Goal: Transaction & Acquisition: Purchase product/service

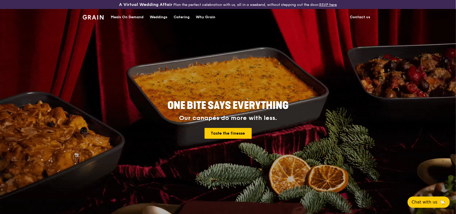
click at [128, 16] on div "Meals On Demand" at bounding box center [127, 17] width 33 height 15
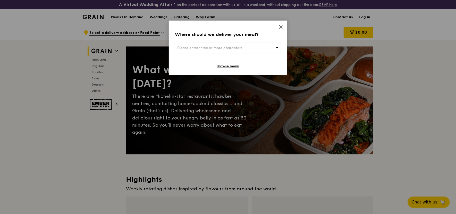
click at [232, 49] on span "Please enter three or more characters" at bounding box center [209, 48] width 65 height 4
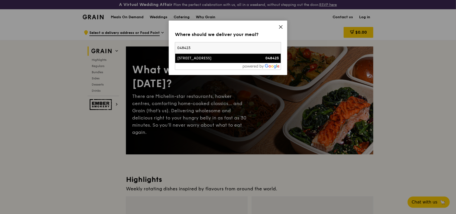
type input "048423"
click at [204, 60] on div "[STREET_ADDRESS]" at bounding box center [215, 58] width 76 height 5
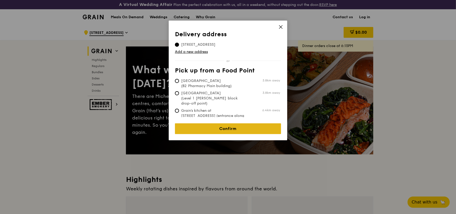
click at [235, 127] on link "Confirm" at bounding box center [228, 129] width 106 height 11
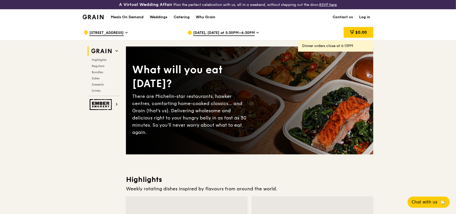
click at [256, 31] on icon at bounding box center [257, 32] width 3 height 5
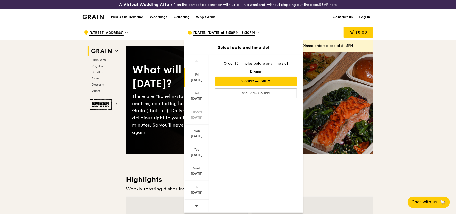
click at [256, 32] on icon at bounding box center [257, 32] width 2 height 1
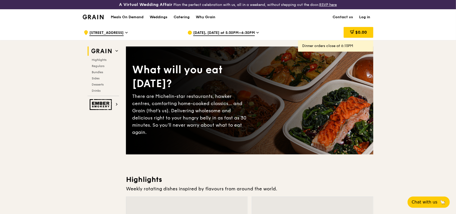
click at [256, 32] on icon at bounding box center [257, 32] width 2 height 1
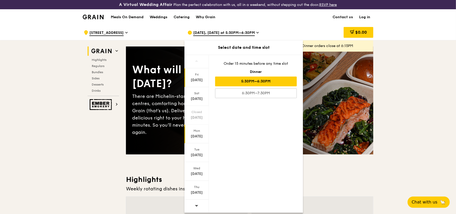
click at [199, 132] on div "Mon" at bounding box center [196, 131] width 23 height 4
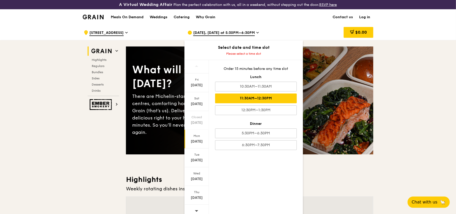
click at [262, 98] on div "11:30AM–12:30PM" at bounding box center [256, 99] width 82 height 10
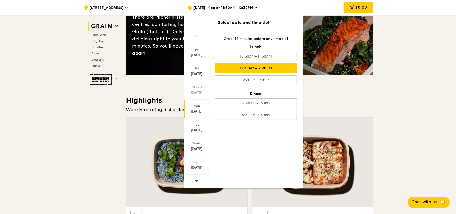
scroll to position [103, 0]
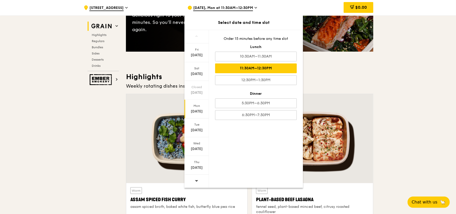
drag, startPoint x: 391, startPoint y: 76, endPoint x: 397, endPoint y: 76, distance: 5.9
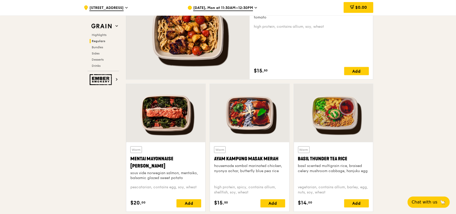
scroll to position [390, 0]
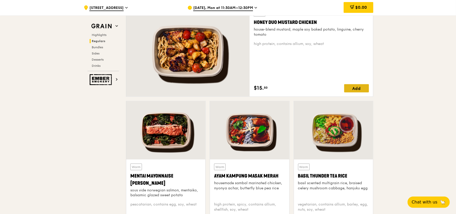
click at [357, 89] on div "Add" at bounding box center [356, 88] width 25 height 8
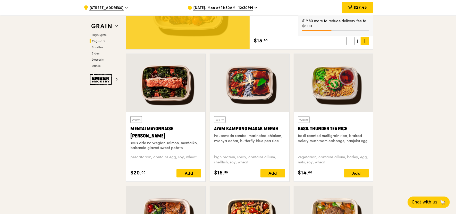
scroll to position [441, 0]
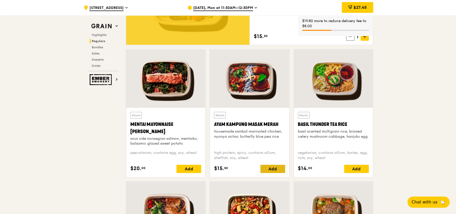
click at [275, 168] on div "Add" at bounding box center [272, 169] width 25 height 8
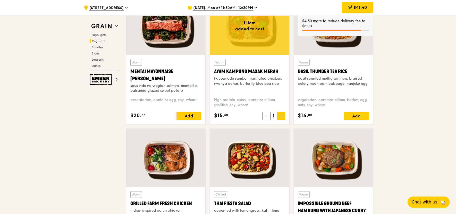
scroll to position [510, 0]
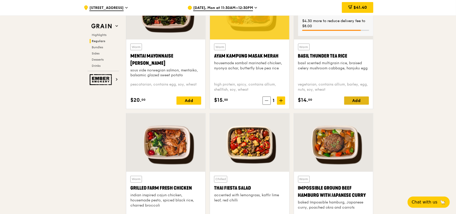
click at [358, 99] on div "Add" at bounding box center [356, 101] width 25 height 8
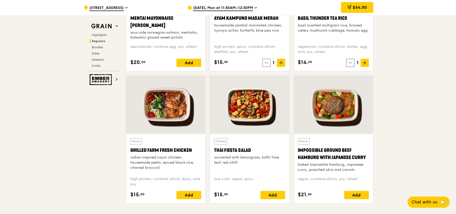
scroll to position [578, 0]
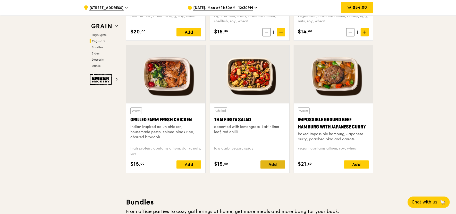
click at [273, 163] on div "Add" at bounding box center [272, 165] width 25 height 8
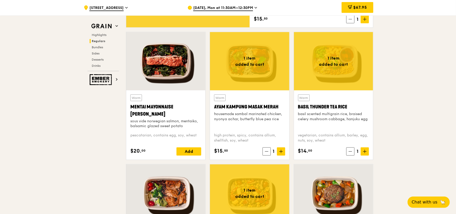
scroll to position [458, 0]
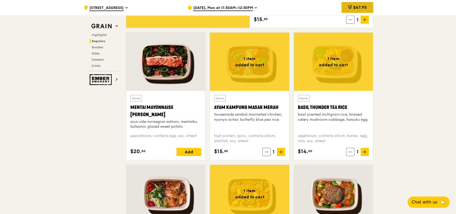
click at [364, 9] on span "$67.95" at bounding box center [360, 7] width 14 height 5
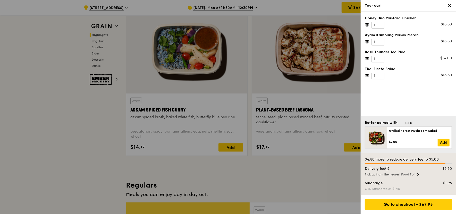
scroll to position [149, 0]
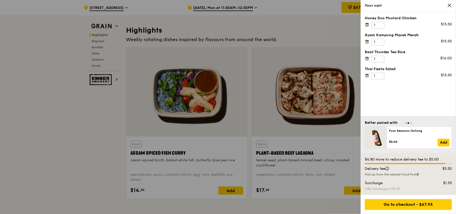
click at [108, 130] on div at bounding box center [228, 107] width 456 height 214
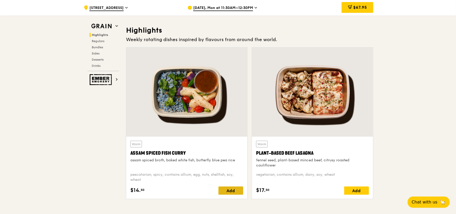
click at [234, 191] on div "Add" at bounding box center [230, 191] width 25 height 8
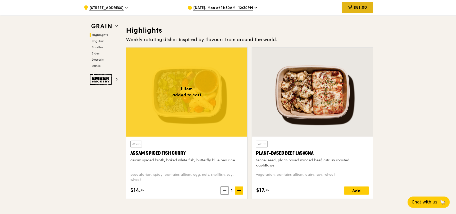
click at [364, 9] on span "$81.00" at bounding box center [359, 7] width 13 height 5
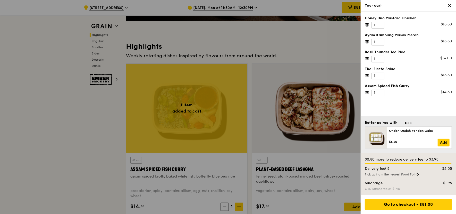
scroll to position [132, 0]
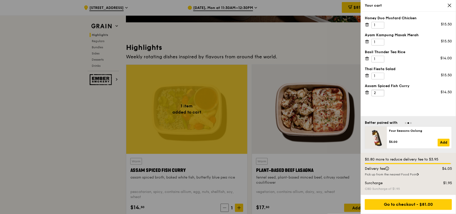
click at [380, 91] on input "2" at bounding box center [377, 93] width 13 height 7
click at [380, 91] on input "3" at bounding box center [377, 93] width 13 height 7
click at [380, 91] on input "4" at bounding box center [377, 93] width 13 height 7
click at [380, 91] on input "5" at bounding box center [377, 93] width 13 height 7
click at [380, 91] on input "6" at bounding box center [377, 93] width 13 height 7
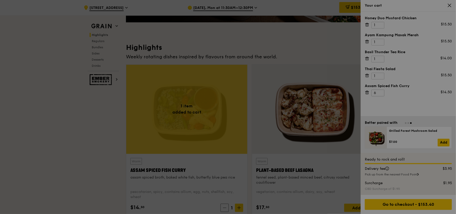
click at [380, 91] on div at bounding box center [228, 107] width 456 height 214
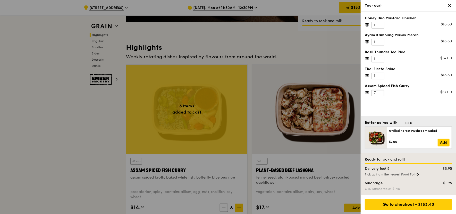
click at [379, 91] on input "7" at bounding box center [377, 93] width 13 height 7
click at [380, 94] on input "6" at bounding box center [377, 93] width 13 height 7
type input "5"
click at [380, 94] on input "5" at bounding box center [377, 93] width 13 height 7
click at [379, 41] on input "2" at bounding box center [377, 42] width 13 height 7
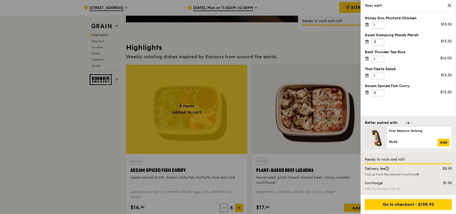
click at [379, 41] on input "3" at bounding box center [377, 42] width 13 height 7
click at [379, 41] on input "4" at bounding box center [377, 42] width 13 height 7
type input "5"
click at [379, 41] on input "5" at bounding box center [377, 42] width 13 height 7
click at [380, 24] on input "2" at bounding box center [377, 25] width 13 height 7
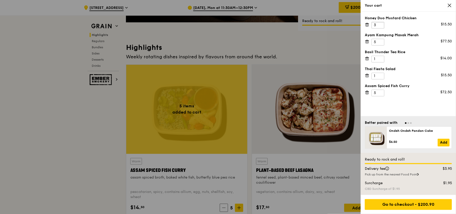
click at [380, 24] on input "3" at bounding box center [377, 25] width 13 height 7
click at [380, 24] on input "4" at bounding box center [377, 25] width 13 height 7
type input "5"
click at [380, 24] on input "5" at bounding box center [377, 25] width 13 height 7
click at [380, 57] on input "2" at bounding box center [377, 59] width 13 height 7
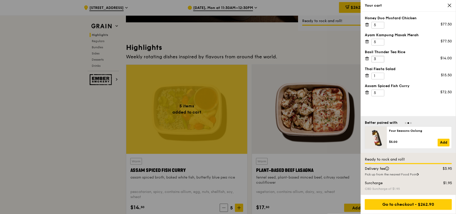
click at [380, 57] on input "3" at bounding box center [377, 59] width 13 height 7
click at [380, 57] on input "4" at bounding box center [377, 59] width 13 height 7
type input "5"
click at [380, 57] on input "5" at bounding box center [377, 59] width 13 height 7
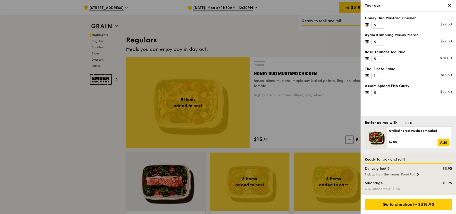
scroll to position [338, 0]
click at [1, 137] on div at bounding box center [228, 107] width 456 height 214
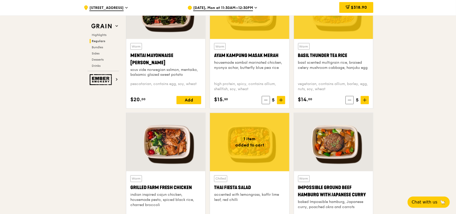
scroll to position [463, 0]
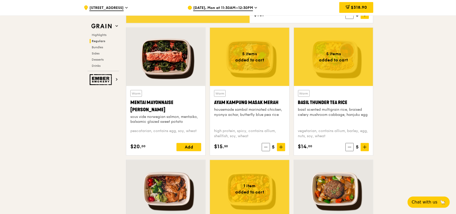
click at [362, 8] on span "$318.90" at bounding box center [359, 7] width 16 height 5
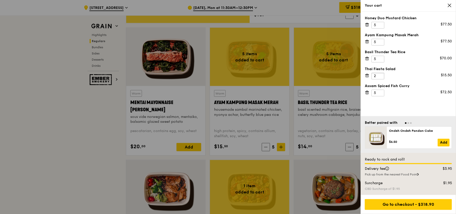
type input "2"
click at [380, 74] on input "2" at bounding box center [377, 76] width 13 height 7
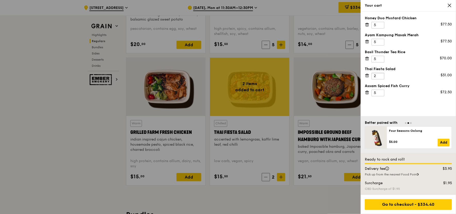
scroll to position [566, 0]
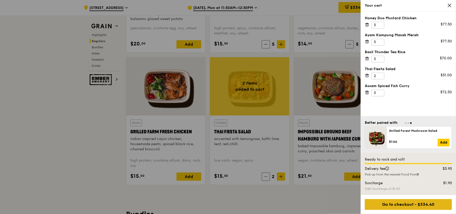
click at [429, 204] on div "Go to checkout - $334.40" at bounding box center [408, 205] width 87 height 11
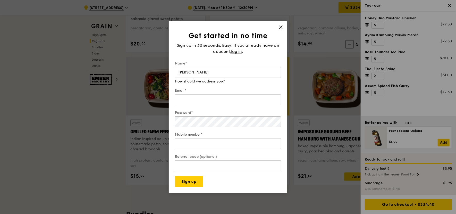
type input "[PERSON_NAME]"
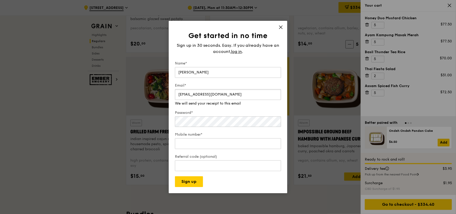
type input "[EMAIL_ADDRESS][DOMAIN_NAME]"
click at [208, 146] on div "Mobile number*" at bounding box center [228, 141] width 106 height 18
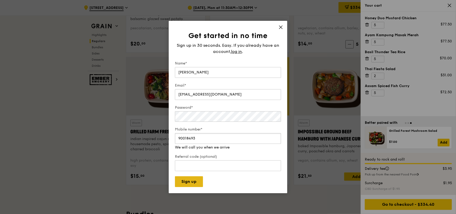
type input "90018493"
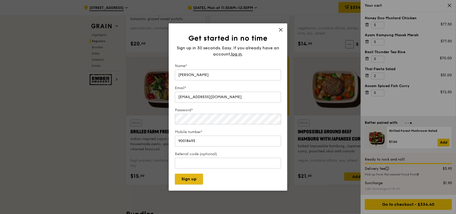
click at [183, 185] on div "Get started in no time Sign up in 30 seconds. Easy. If you already have an acco…" at bounding box center [228, 107] width 118 height 168
click at [189, 183] on button "Sign up" at bounding box center [189, 179] width 28 height 11
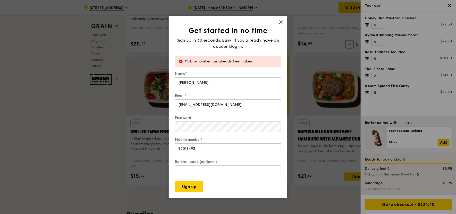
click at [280, 21] on icon at bounding box center [280, 22] width 5 height 5
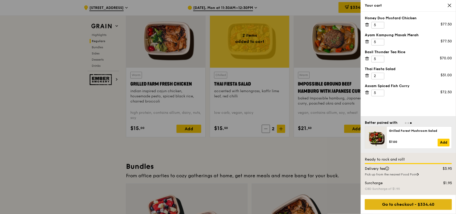
scroll to position [618, 0]
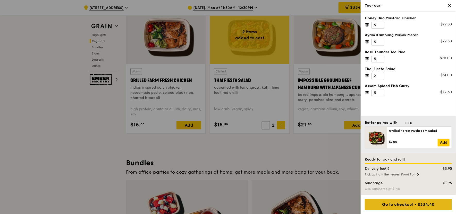
click at [420, 208] on div "Go to checkout - $334.40" at bounding box center [408, 205] width 87 height 11
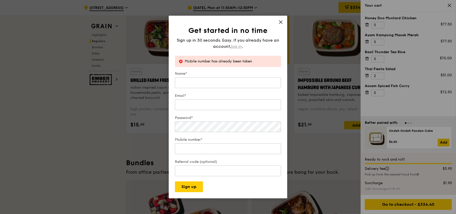
click at [235, 45] on span "log in" at bounding box center [236, 47] width 11 height 6
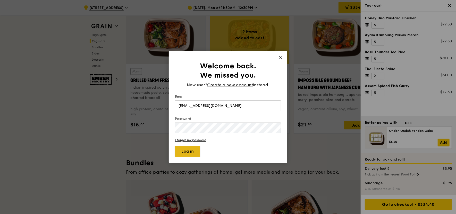
click at [180, 148] on button "Log in" at bounding box center [187, 151] width 25 height 11
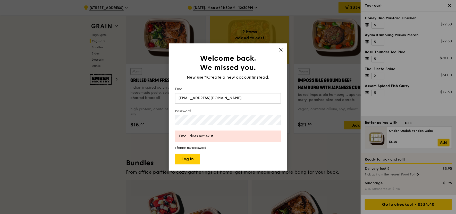
drag, startPoint x: 229, startPoint y: 100, endPoint x: 170, endPoint y: 95, distance: 59.2
click at [170, 95] on div "Welcome back. We missed you. New user? Create a new account instead. Email [EMA…" at bounding box center [228, 108] width 118 height 128
type input "[EMAIL_ADDRESS][DOMAIN_NAME]"
click at [189, 158] on button "Log in" at bounding box center [187, 159] width 25 height 11
click at [247, 76] on span "Create a new account" at bounding box center [230, 77] width 46 height 6
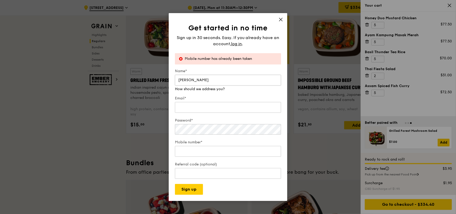
type input "[PERSON_NAME]"
click at [196, 107] on input "Email*" at bounding box center [228, 107] width 106 height 11
type input "[EMAIL_ADDRESS][DOMAIN_NAME]"
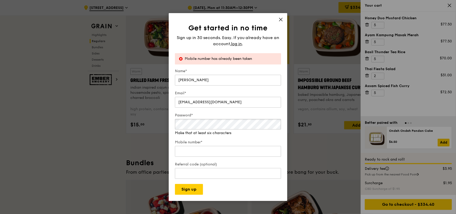
click at [204, 133] on div "Password* Make that at least six characters" at bounding box center [228, 124] width 106 height 23
click at [208, 152] on div "Mobile number*" at bounding box center [228, 149] width 106 height 18
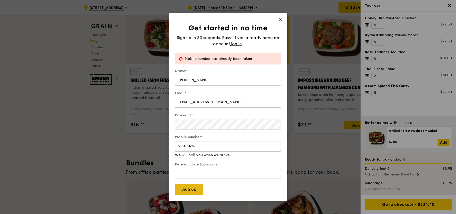
type input "90018493"
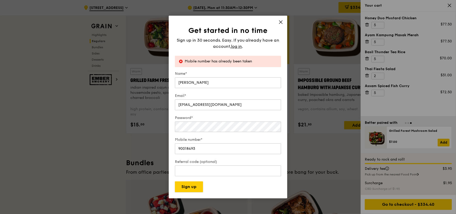
drag, startPoint x: 190, startPoint y: 190, endPoint x: 199, endPoint y: 193, distance: 9.0
click at [193, 193] on div "Get started in no time Sign up in 30 seconds. Easy. If you already have an acco…" at bounding box center [228, 107] width 118 height 183
click at [237, 48] on span "log in" at bounding box center [236, 47] width 11 height 6
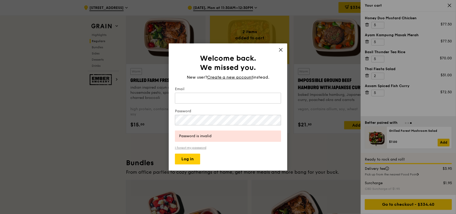
drag, startPoint x: 197, startPoint y: 148, endPoint x: 206, endPoint y: 148, distance: 8.2
click at [197, 148] on link "I forgot my password" at bounding box center [228, 148] width 106 height 4
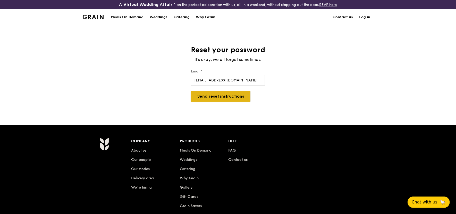
click at [226, 99] on button "Send reset instructions" at bounding box center [220, 96] width 59 height 11
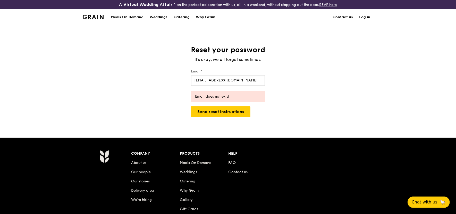
click at [236, 79] on input "[EMAIL_ADDRESS][DOMAIN_NAME]" at bounding box center [228, 80] width 74 height 11
drag, startPoint x: 250, startPoint y: 81, endPoint x: 155, endPoint y: 79, distance: 94.5
click at [155, 79] on div "Reset your password It's okay, we all forget sometimes. Email* [EMAIL_ADDRESS][…" at bounding box center [228, 81] width 456 height 72
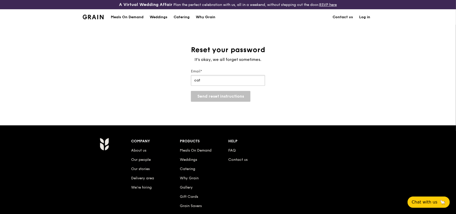
type input "[EMAIL_ADDRESS][DOMAIN_NAME]"
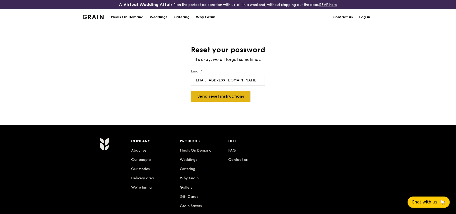
click at [215, 98] on button "Send reset instructions" at bounding box center [220, 96] width 59 height 11
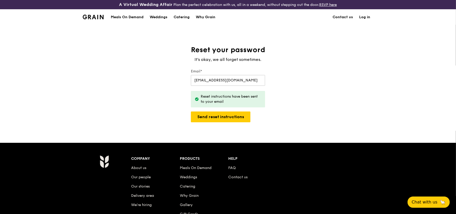
click at [365, 16] on link "Log in" at bounding box center [364, 17] width 17 height 15
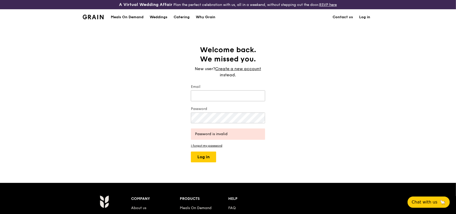
click at [233, 94] on input "Email" at bounding box center [228, 96] width 74 height 11
type input "[EMAIL_ADDRESS][DOMAIN_NAME]"
click at [205, 159] on button "Log in" at bounding box center [203, 157] width 25 height 11
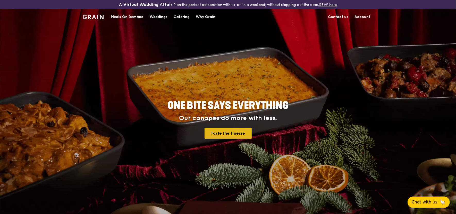
click at [228, 134] on link "Taste the finesse" at bounding box center [227, 133] width 47 height 11
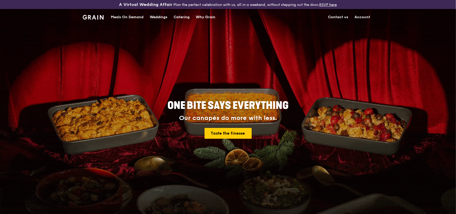
click at [135, 14] on div "Meals On Demand" at bounding box center [127, 17] width 33 height 15
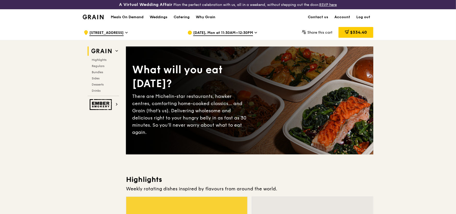
click at [256, 31] on icon at bounding box center [255, 32] width 3 height 5
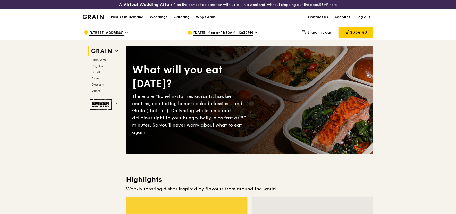
click at [318, 32] on span "Share this cart" at bounding box center [319, 32] width 25 height 4
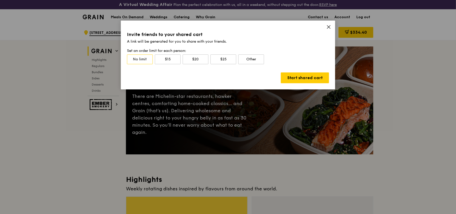
click at [328, 27] on icon at bounding box center [328, 27] width 5 height 5
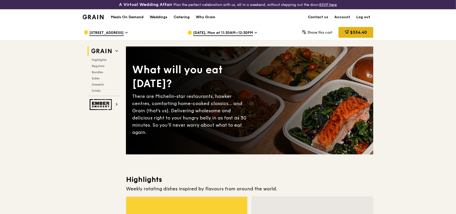
click at [361, 34] on span "$334.40" at bounding box center [358, 32] width 17 height 5
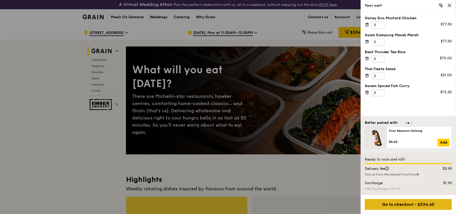
click at [416, 204] on div "Go to checkout - $334.40" at bounding box center [408, 205] width 87 height 11
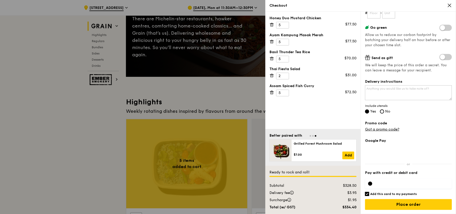
scroll to position [86, 0]
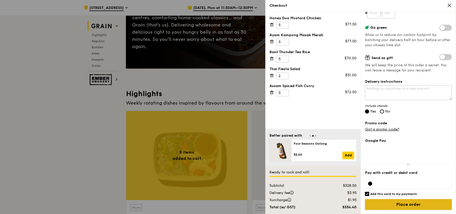
click at [407, 207] on input "Place order" at bounding box center [408, 205] width 87 height 11
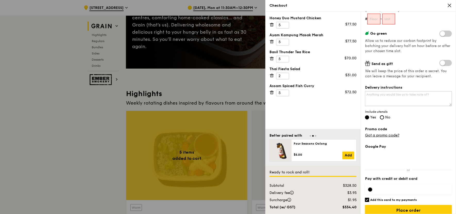
scroll to position [76, 0]
click at [428, 209] on input "Place order" at bounding box center [408, 210] width 87 height 11
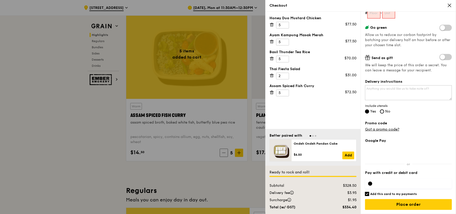
scroll to position [206, 0]
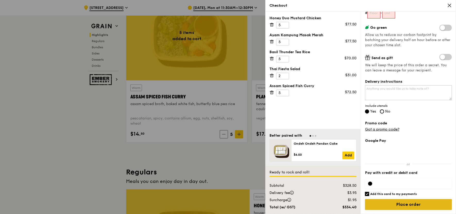
click at [418, 203] on input "Place order" at bounding box center [408, 205] width 87 height 11
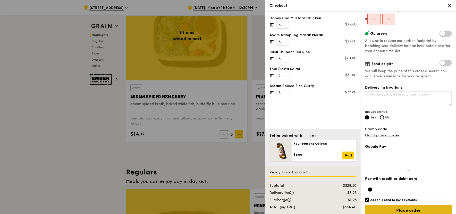
click at [421, 211] on input "Place order" at bounding box center [408, 210] width 87 height 11
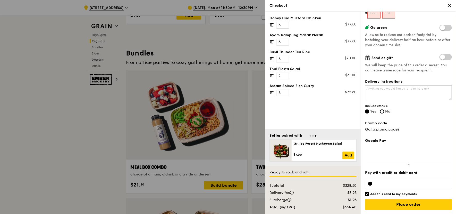
scroll to position [736, 0]
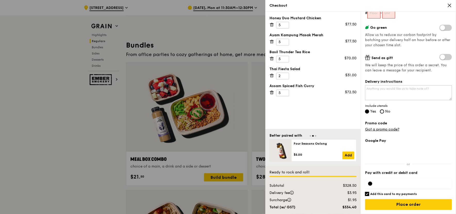
click at [370, 182] on div at bounding box center [370, 184] width 4 height 4
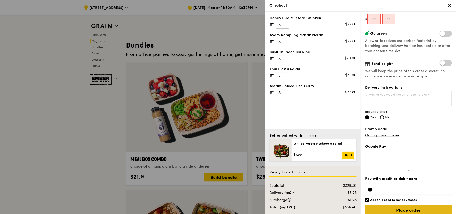
click at [419, 212] on input "Place order" at bounding box center [408, 210] width 87 height 11
click at [405, 99] on textarea "Delivery instructions" at bounding box center [408, 98] width 87 height 15
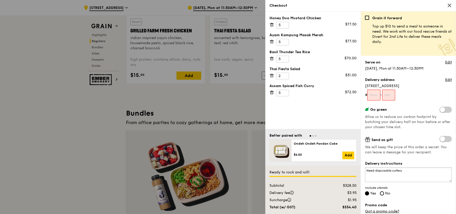
scroll to position [667, 0]
type textarea "Need disposable cutlery"
drag, startPoint x: 376, startPoint y: 96, endPoint x: 385, endPoint y: 96, distance: 8.8
click at [376, 96] on input "text" at bounding box center [373, 95] width 13 height 11
type input "08"
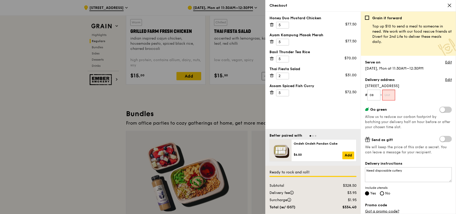
click at [391, 96] on input "text" at bounding box center [388, 95] width 13 height 11
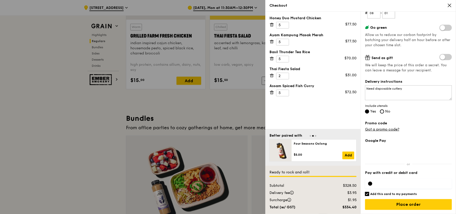
scroll to position [684, 0]
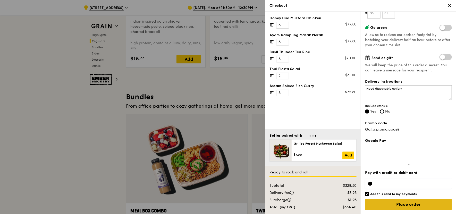
type input "01"
click at [416, 206] on input "Place order" at bounding box center [408, 205] width 87 height 11
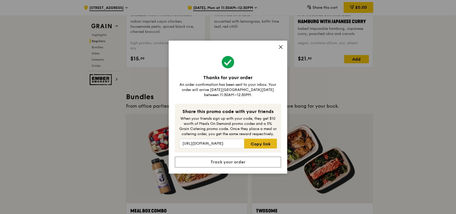
click at [268, 143] on link "Copy link" at bounding box center [260, 144] width 33 height 10
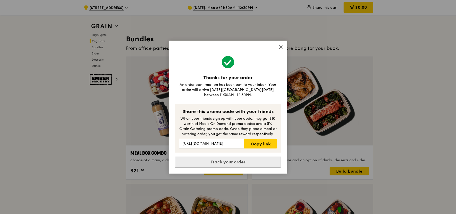
scroll to position [753, 0]
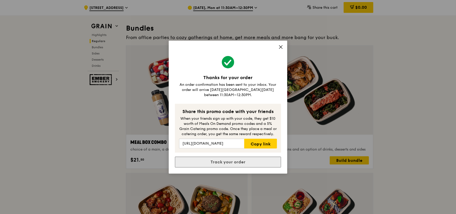
click at [237, 158] on link "Track your order" at bounding box center [228, 162] width 106 height 11
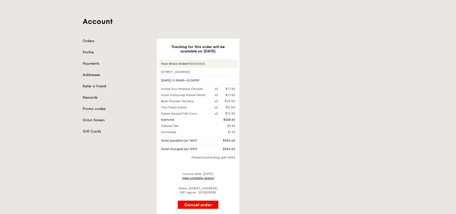
scroll to position [34, 0]
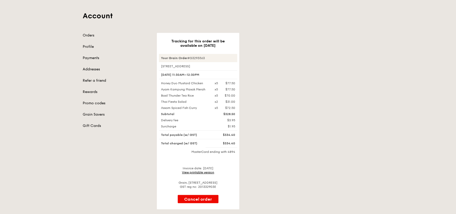
click at [209, 171] on link "View printable version" at bounding box center [198, 173] width 32 height 4
